Goal: Task Accomplishment & Management: Complete application form

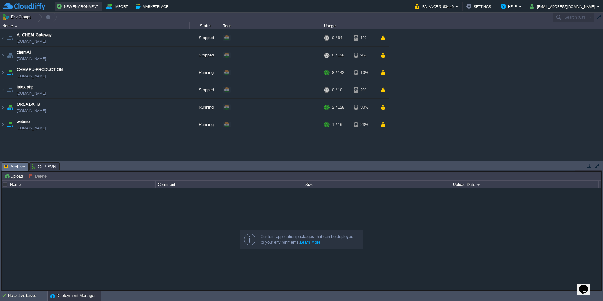
click at [85, 6] on button "New Environment" at bounding box center [79, 7] width 44 height 8
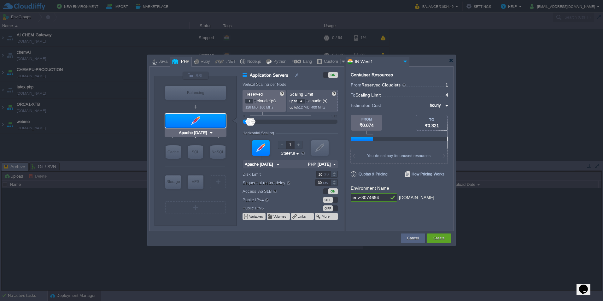
type input "MariaDB 12.0.2"
click at [198, 149] on div "SQL" at bounding box center [195, 152] width 15 height 14
type input "SQL Databases"
type input "4"
type input "6"
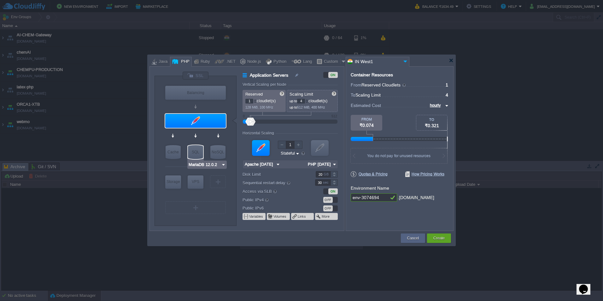
type input "MariaDB 12.0.2"
type input "12.0.2-almalin..."
type input "Stateless"
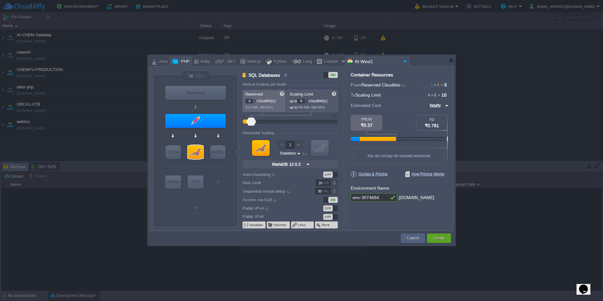
click at [446, 103] on img at bounding box center [446, 106] width 5 height 8
click at [438, 113] on div "monthly" at bounding box center [437, 113] width 21 height 8
type input "monthly"
type input "Extra Storage 2.0-10.5"
click at [174, 178] on div "Storage" at bounding box center [173, 181] width 16 height 13
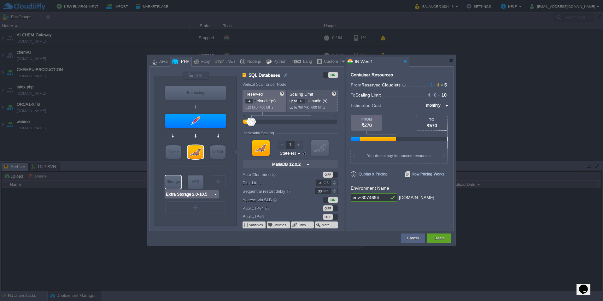
type input "Storage Containers"
type input "1"
type input "Extra Storage 2.0-10.5"
type input "2.0-10.5-almal..."
type input "100"
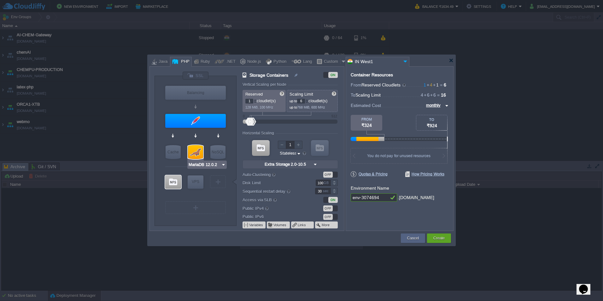
type input "Apache [DATE]"
click at [193, 118] on div at bounding box center [195, 121] width 61 height 14
type input "Application Servers"
type input "4"
type input "Apache [DATE]"
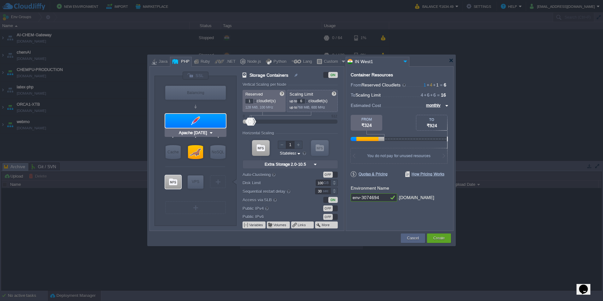
type input "PHP [DATE]"
type input "Stateful"
type input "20"
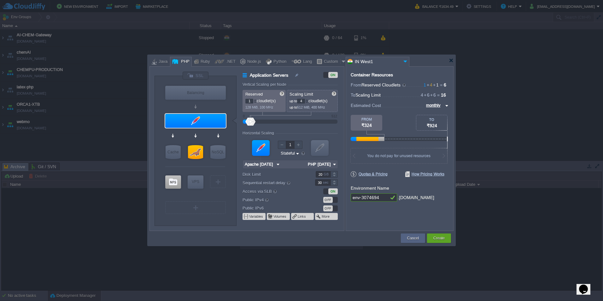
click at [277, 163] on img at bounding box center [278, 164] width 7 height 8
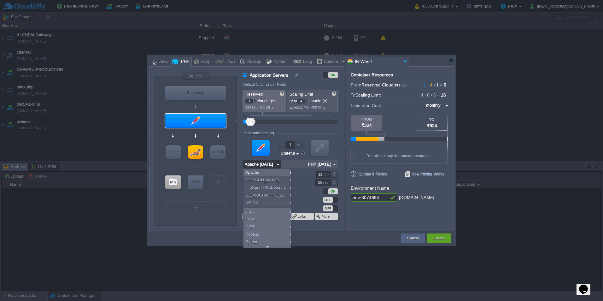
click at [277, 163] on img at bounding box center [278, 164] width 7 height 8
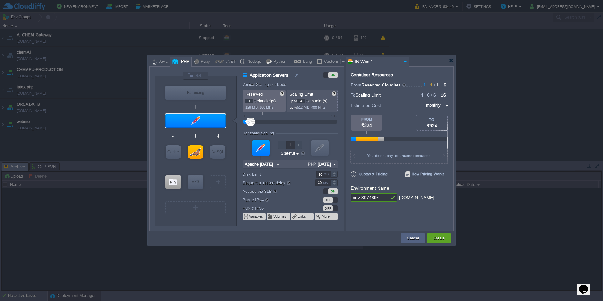
click at [334, 163] on img at bounding box center [334, 164] width 7 height 8
type input "Extra Storage 2.0-10.5"
click at [173, 180] on div at bounding box center [173, 181] width 16 height 13
type input "Storage Containers"
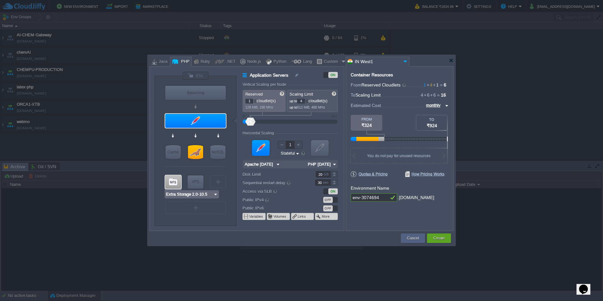
type input "6"
type input "Extra Storage 2.0-10.5"
type input "2.0-10.5-almal..."
type input "Stateless"
type input "100"
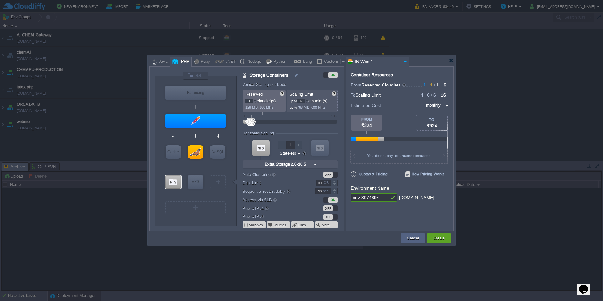
click at [325, 72] on div "ON" at bounding box center [330, 75] width 15 height 6
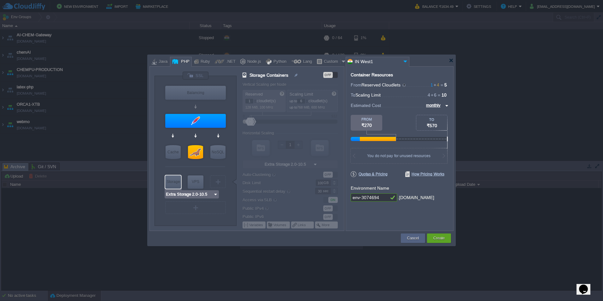
click at [171, 180] on div "Storage" at bounding box center [173, 181] width 16 height 13
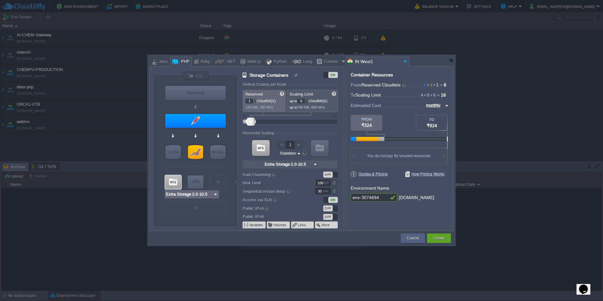
type input "AlmaLinux 9.6"
drag, startPoint x: 382, startPoint y: 195, endPoint x: 342, endPoint y: 195, distance: 40.1
click at [342, 195] on div "VM Balancing VM Application Servers VM Cache VM SQL VM NoSQL VM Storage VM VPS …" at bounding box center [302, 148] width 304 height 165
type input "env-3074694-storage"
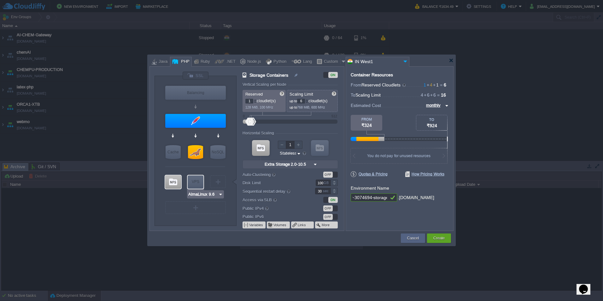
type input "MariaDB 12.0.2"
type input "env-3074694-storage"
click at [195, 149] on div at bounding box center [195, 152] width 15 height 14
type input "SQL Databases"
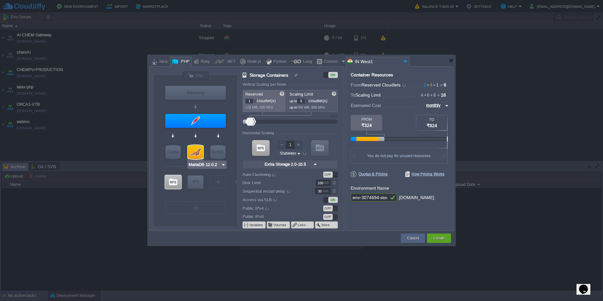
type input "4"
type input "MariaDB 12.0.2"
type input "12.0.2-almalin..."
type input "20"
type input "Apache [DATE]"
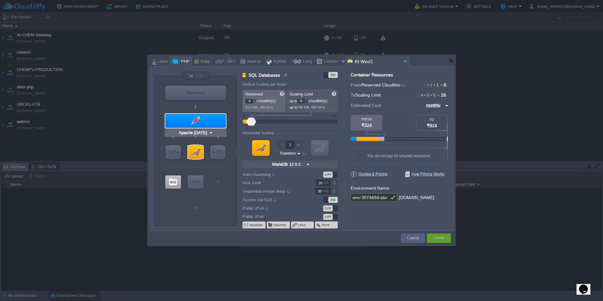
click at [197, 122] on div at bounding box center [195, 121] width 61 height 14
type input "Application Servers"
type input "1"
type input "4"
type input "Apache [DATE]"
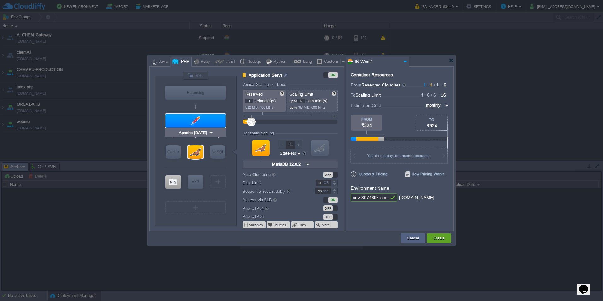
type input "PHP [DATE]"
type input "Stateful"
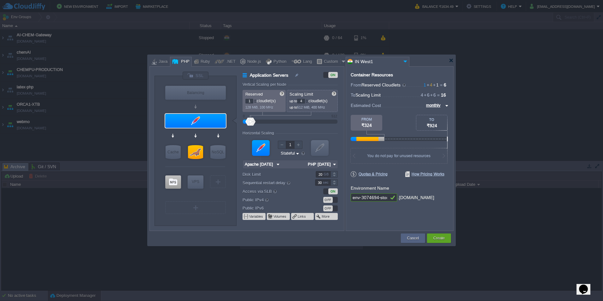
scroll to position [0, 7]
drag, startPoint x: 380, startPoint y: 198, endPoint x: 435, endPoint y: 200, distance: 55.3
click at [435, 200] on div "env-3074694-storage .[DOMAIN_NAME]" at bounding box center [400, 197] width 98 height 9
type input "env-3074694-examcat"
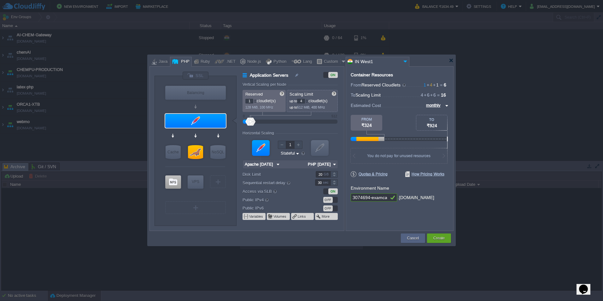
scroll to position [0, 0]
click at [336, 199] on div "OFF" at bounding box center [330, 200] width 15 height 6
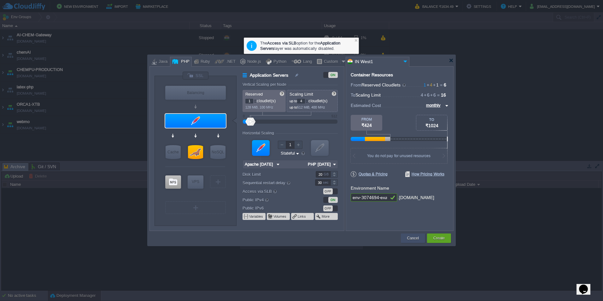
click at [416, 239] on button "Cancel" at bounding box center [413, 238] width 12 height 6
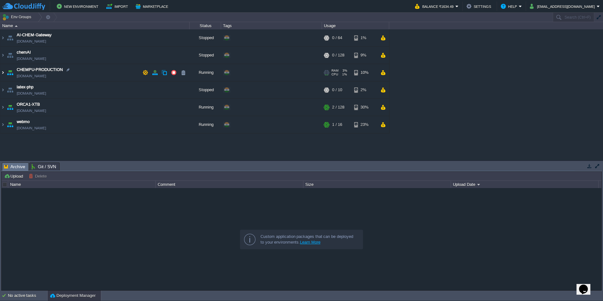
click at [2, 72] on img at bounding box center [2, 72] width 5 height 17
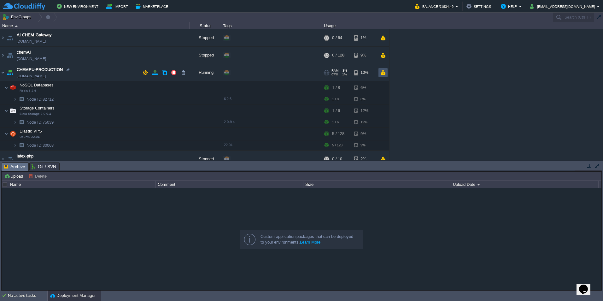
click at [385, 72] on button "button" at bounding box center [383, 73] width 5 height 6
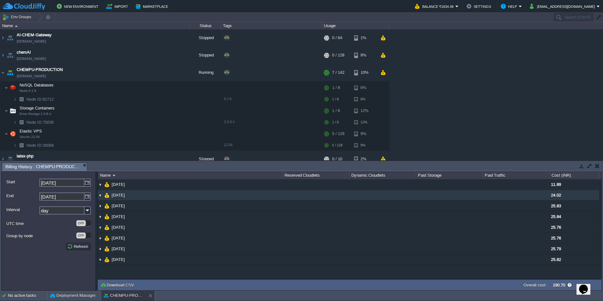
click at [102, 196] on img at bounding box center [100, 195] width 5 height 10
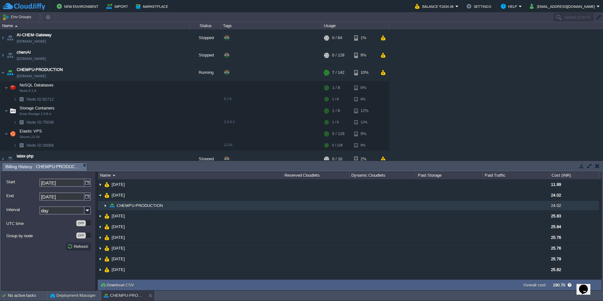
click at [145, 206] on span "CHEMPU-PRODUCTION" at bounding box center [140, 205] width 48 height 5
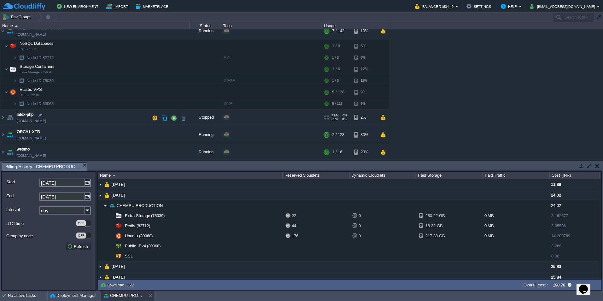
scroll to position [42, 0]
click at [29, 89] on span "Elastic VPS" at bounding box center [31, 88] width 24 height 5
click at [32, 100] on td "Node ID: 30068" at bounding box center [94, 103] width 189 height 10
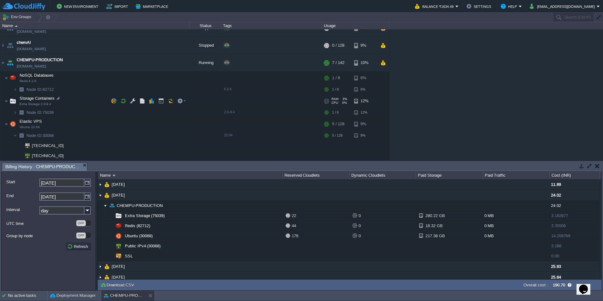
scroll to position [9, 0]
click at [44, 59] on span "CHEMPU-PRODUCTION" at bounding box center [40, 60] width 46 height 6
click at [144, 62] on button "button" at bounding box center [146, 63] width 6 height 6
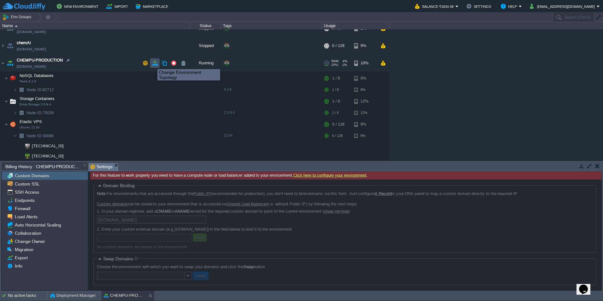
click at [154, 63] on button "button" at bounding box center [155, 63] width 6 height 6
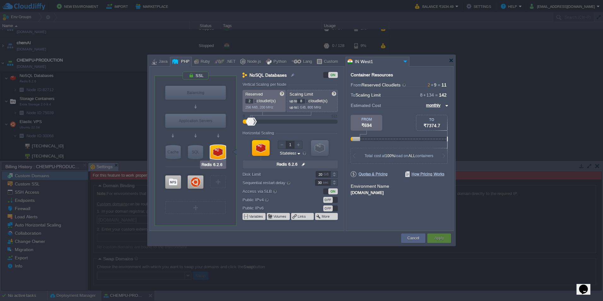
type input "Ubuntu 22.04"
click at [196, 181] on div at bounding box center [196, 181] width 16 height 13
type input "Elastic VPS"
type input "8"
type input "128"
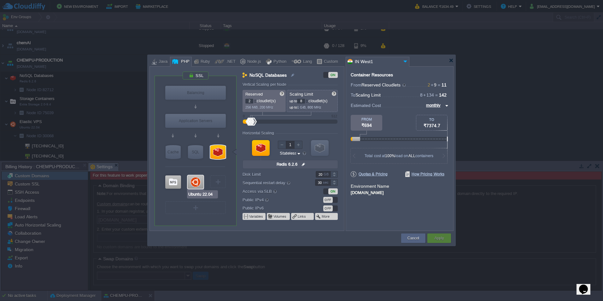
type input "Ubuntu 22.04"
type input "null"
type input "22.04"
type input "Stateful"
type input "200"
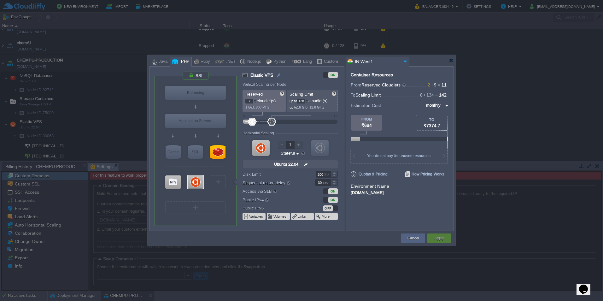
click at [255, 103] on div at bounding box center [255, 102] width 3 height 2
click at [256, 99] on div at bounding box center [255, 100] width 3 height 2
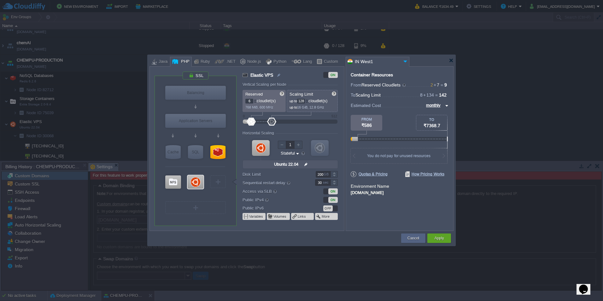
click at [256, 99] on div at bounding box center [255, 100] width 3 height 2
type input "8"
click at [256, 99] on div at bounding box center [255, 100] width 3 height 2
drag, startPoint x: 306, startPoint y: 101, endPoint x: 297, endPoint y: 101, distance: 8.8
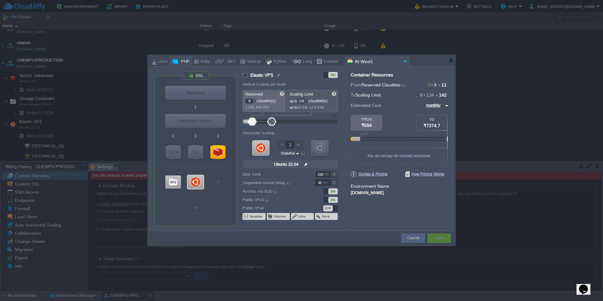
click at [297, 101] on p "up to 128 cloudlet(s)" at bounding box center [313, 100] width 46 height 7
type input "64"
click at [263, 148] on div at bounding box center [261, 148] width 18 height 16
click at [439, 237] on button "Apply" at bounding box center [438, 238] width 9 height 6
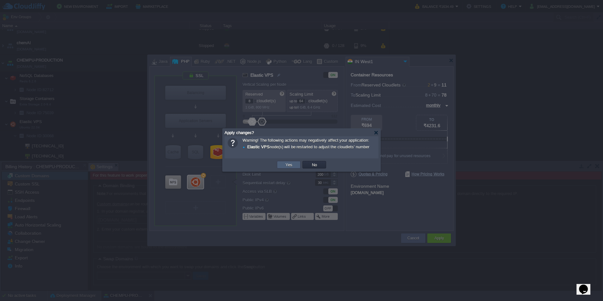
click at [291, 162] on td "Yes" at bounding box center [289, 165] width 24 height 8
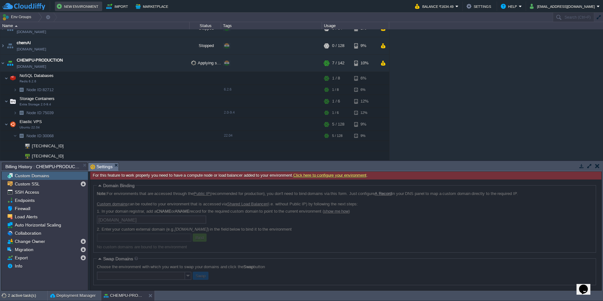
click at [73, 4] on button "New Environment" at bounding box center [79, 7] width 44 height 8
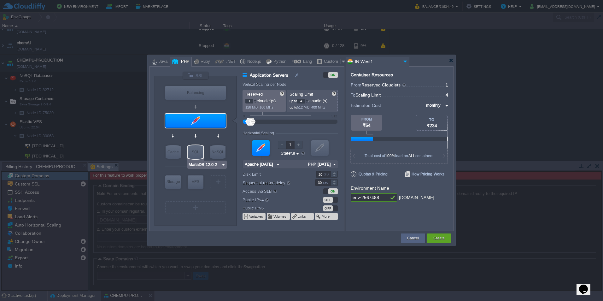
type input "AlmaLinux 9.6"
click at [196, 185] on div "VPS" at bounding box center [196, 181] width 16 height 13
type input "Elastic VPS"
type input "AlmaLinux 9.6"
type input "9.6"
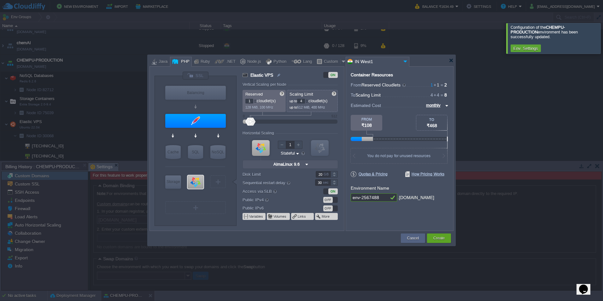
scroll to position [0, 0]
click at [194, 182] on div at bounding box center [196, 181] width 16 height 13
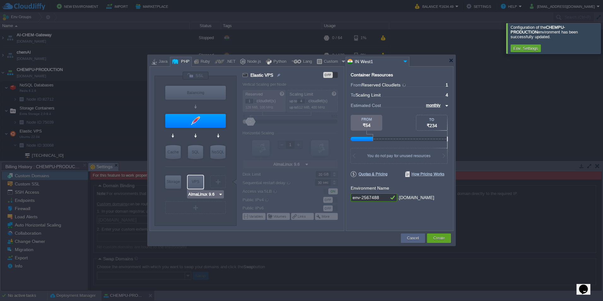
click at [219, 195] on img at bounding box center [220, 194] width 5 height 6
click at [213, 195] on input "AlmaLinux 9.6" at bounding box center [203, 194] width 30 height 6
click at [221, 195] on img at bounding box center [220, 194] width 5 height 6
type input "MariaDB 12.0.2"
click at [195, 153] on div "SQL" at bounding box center [195, 152] width 15 height 14
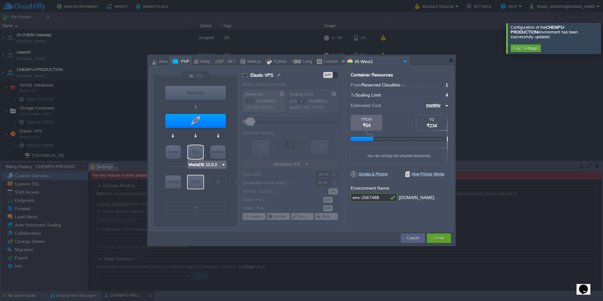
type input "SQL Databases"
type input "4"
type input "6"
type input "MariaDB 12.0.2"
type input "12.0.2-almalin..."
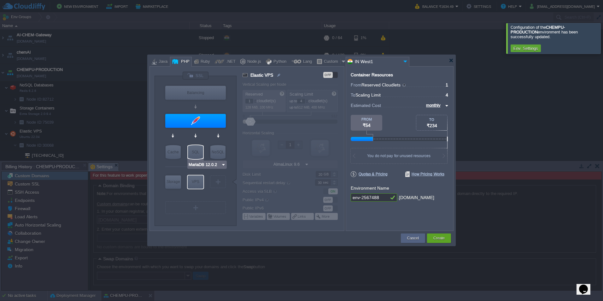
type input "Stateless"
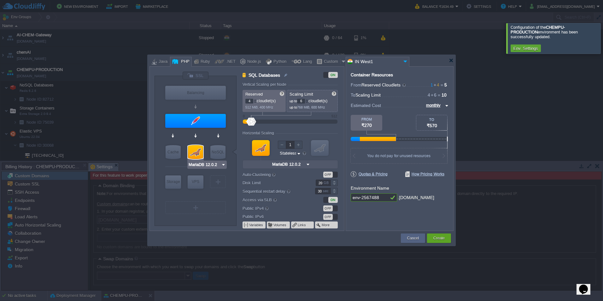
type input "Extra Storage 2.0-10.5"
click at [173, 179] on div "Storage" at bounding box center [173, 181] width 16 height 13
type input "Storage Containers"
type input "1"
type input "Extra Storage 2.0-10.5"
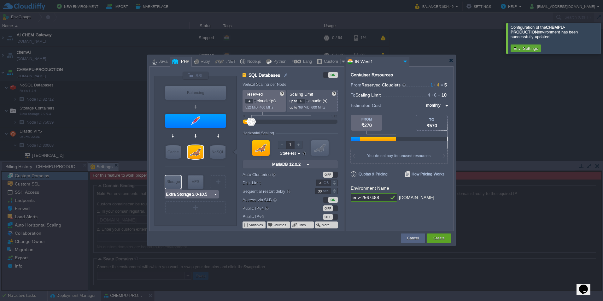
type input "2.0-10.5-almal..."
type input "100"
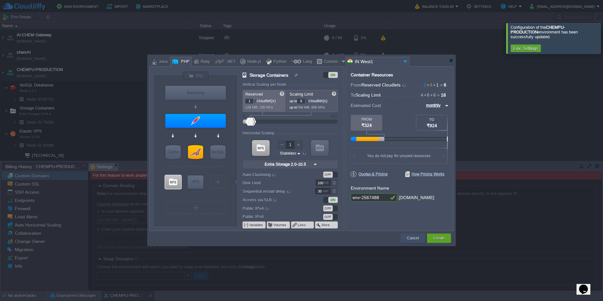
click at [411, 235] on div "Cancel" at bounding box center [413, 237] width 15 height 9
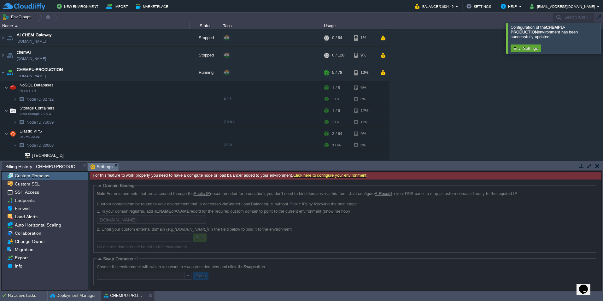
click at [603, 37] on div at bounding box center [611, 38] width 0 height 30
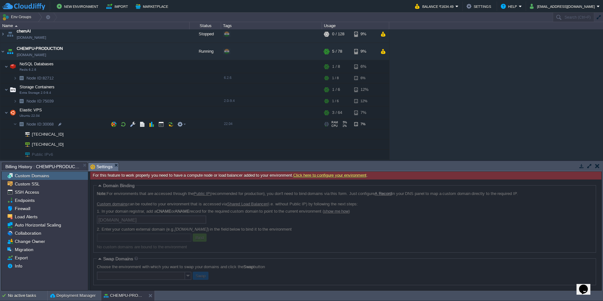
scroll to position [32, 0]
